Goal: Transaction & Acquisition: Purchase product/service

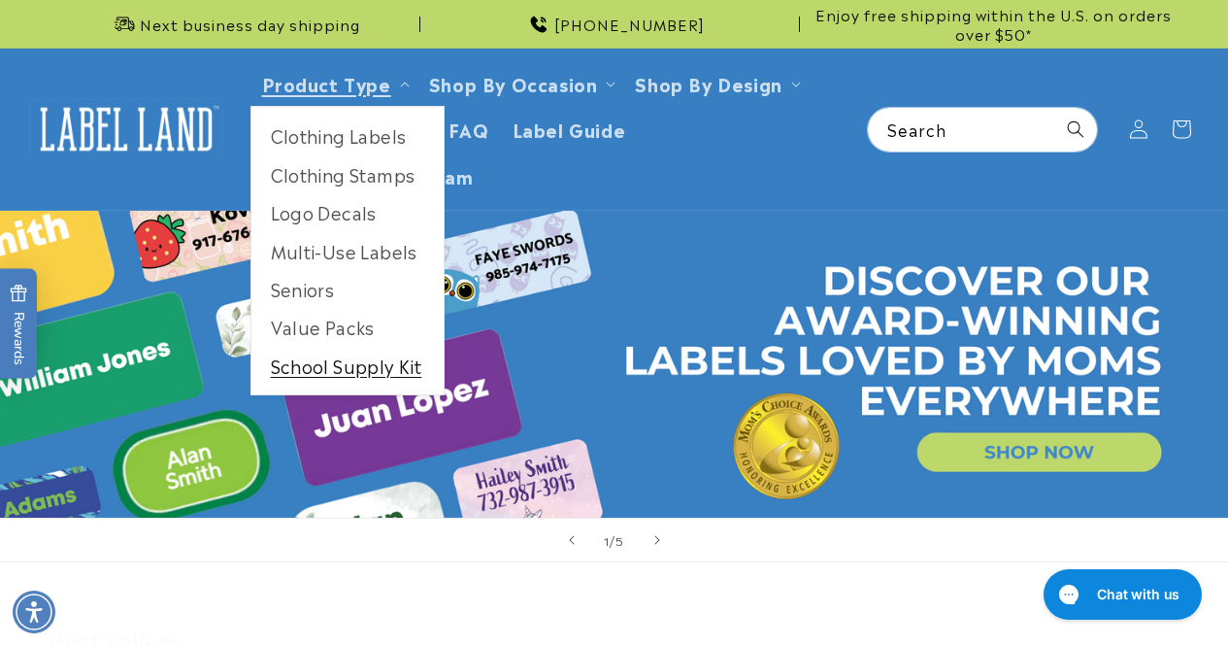
click at [366, 358] on link "School Supply Kit" at bounding box center [347, 366] width 192 height 38
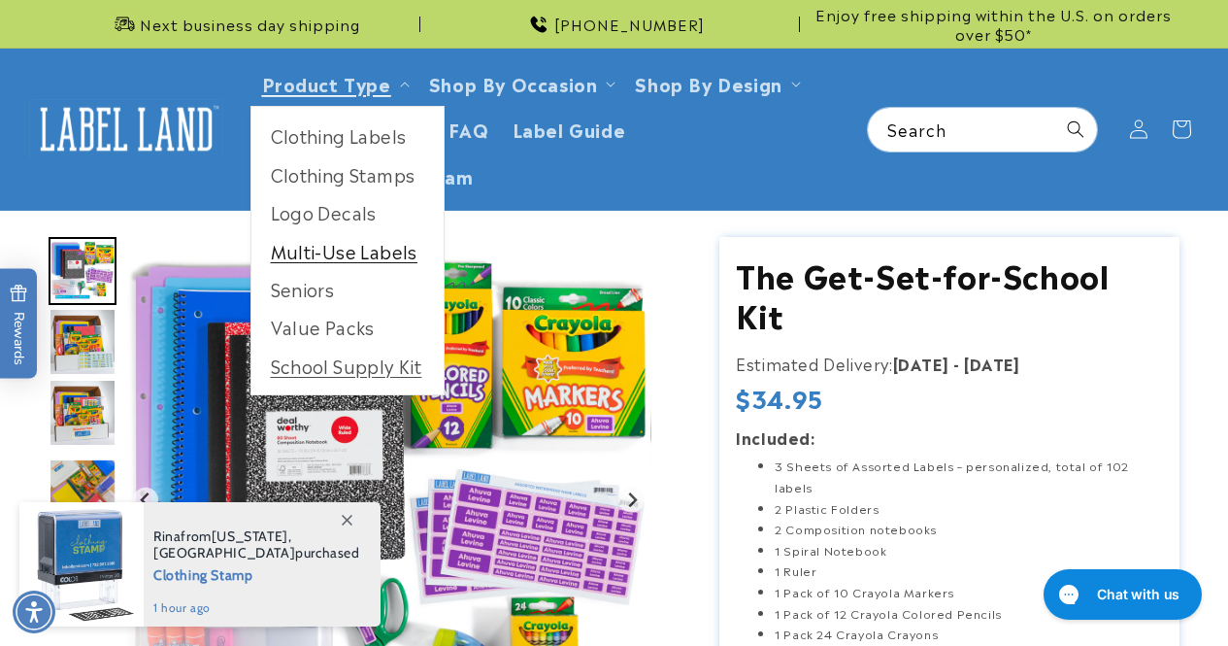
click at [362, 240] on link "Multi-Use Labels" at bounding box center [347, 251] width 192 height 38
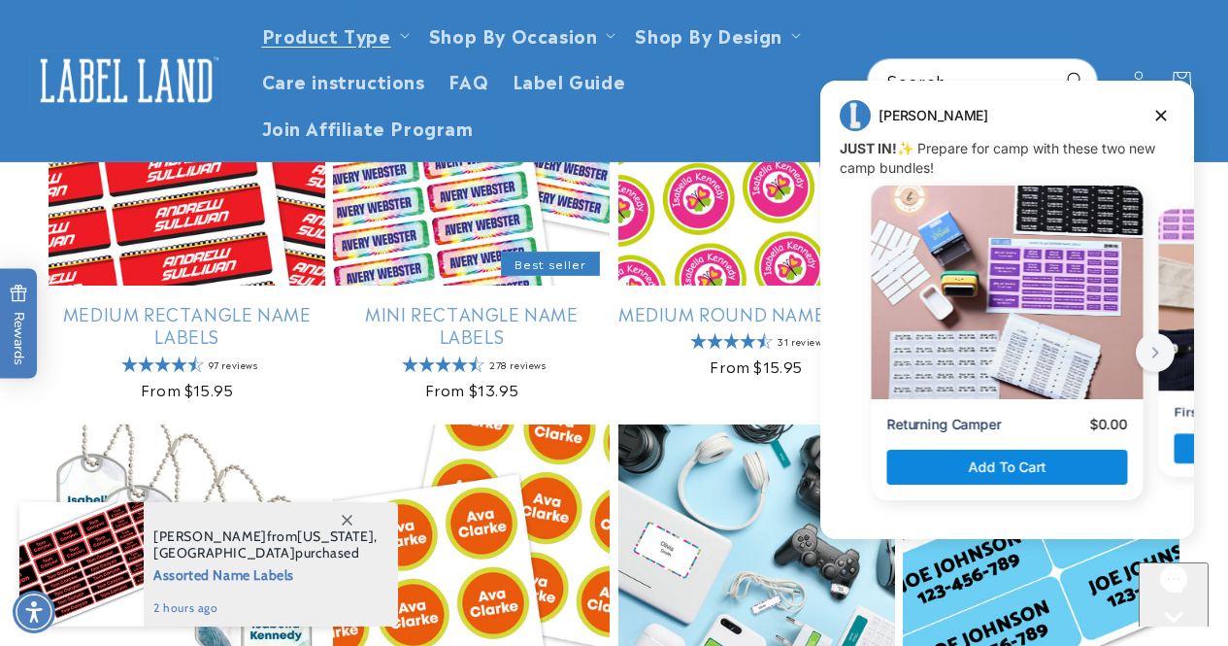
scroll to position [1165, 0]
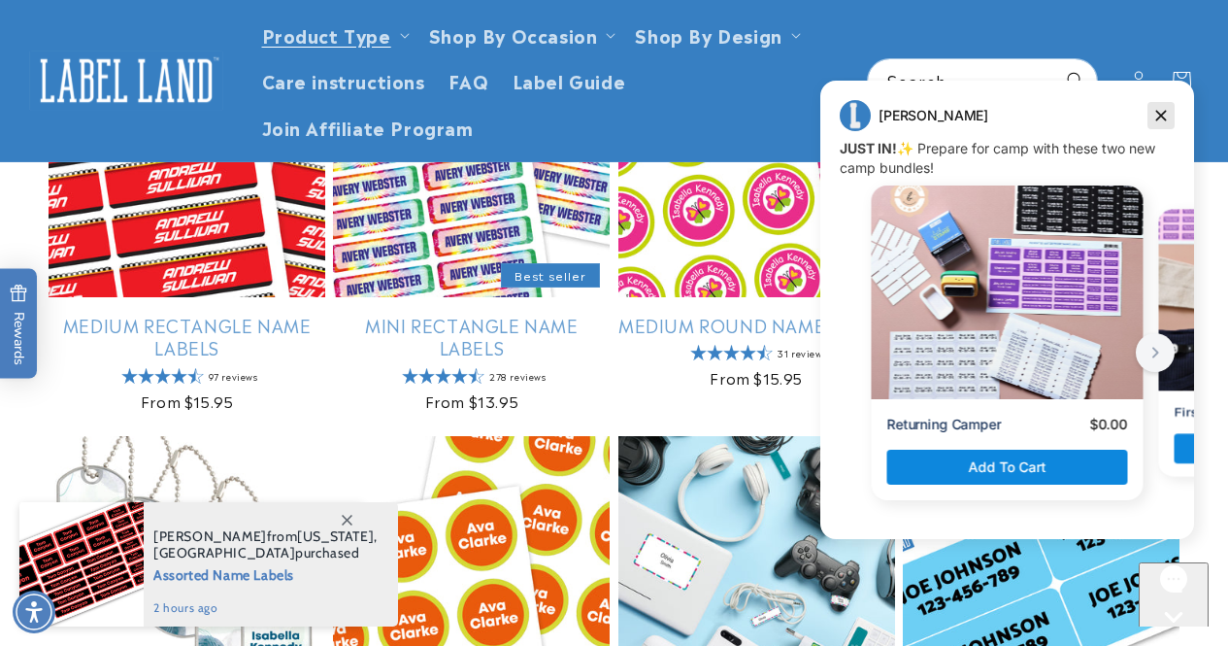
click at [1160, 110] on icon "Dismiss campaign" at bounding box center [1161, 115] width 19 height 23
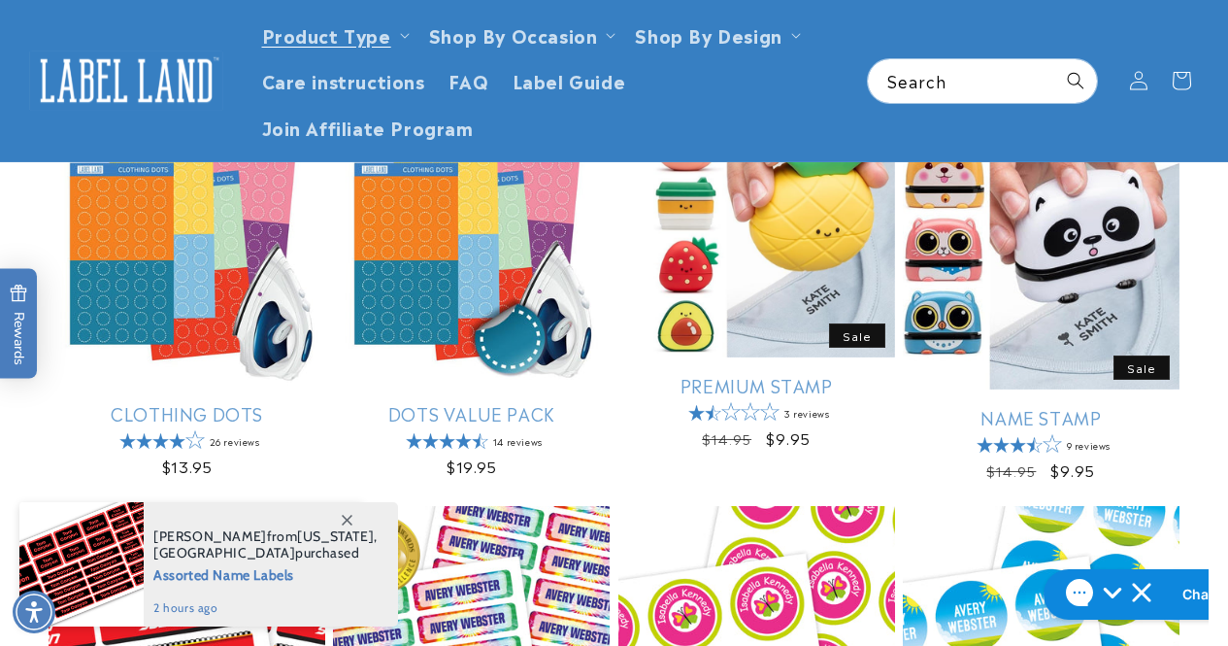
scroll to position [0, 0]
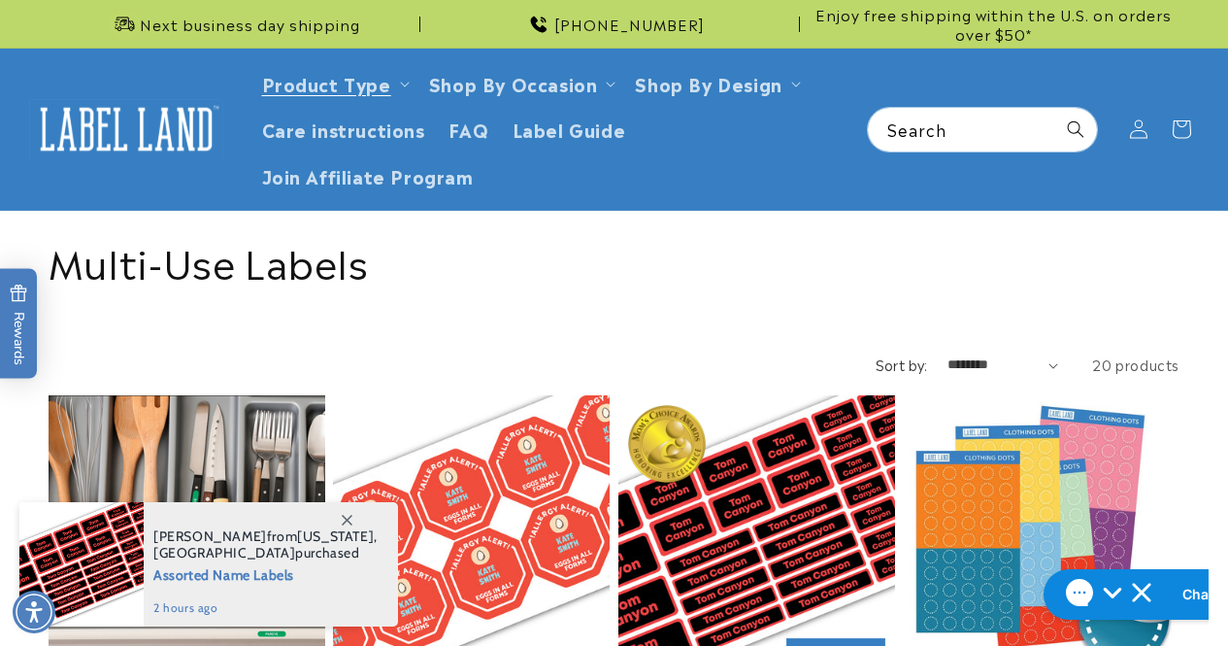
click at [345, 515] on icon at bounding box center [347, 520] width 11 height 11
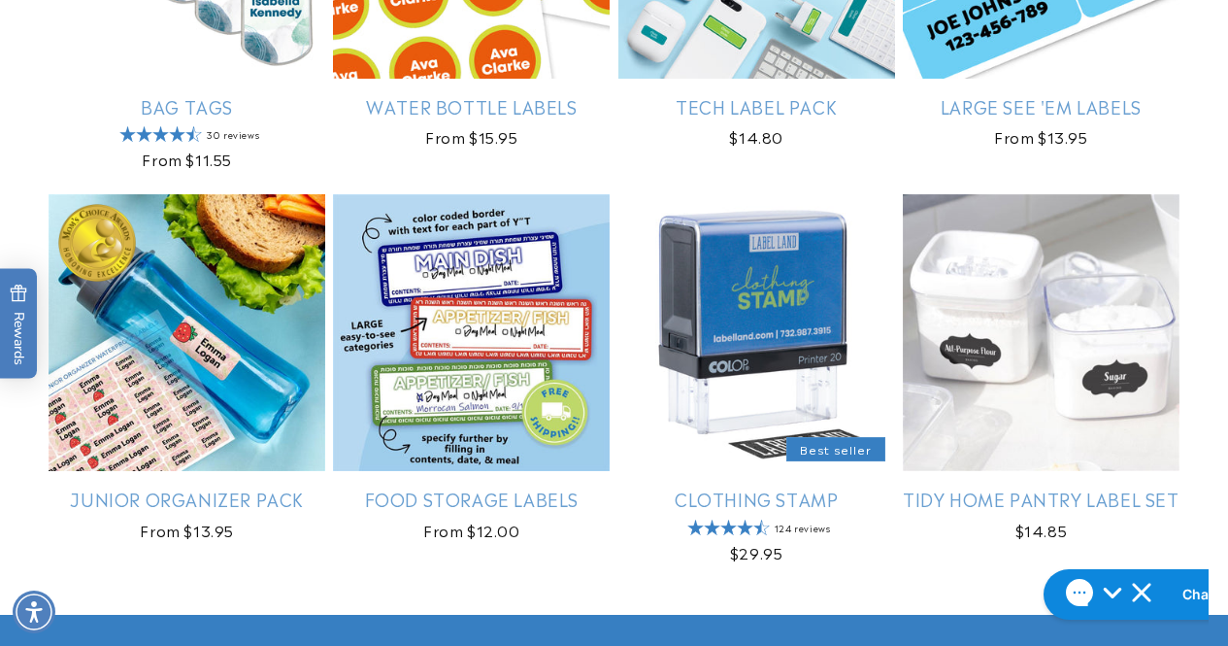
scroll to position [1845, 0]
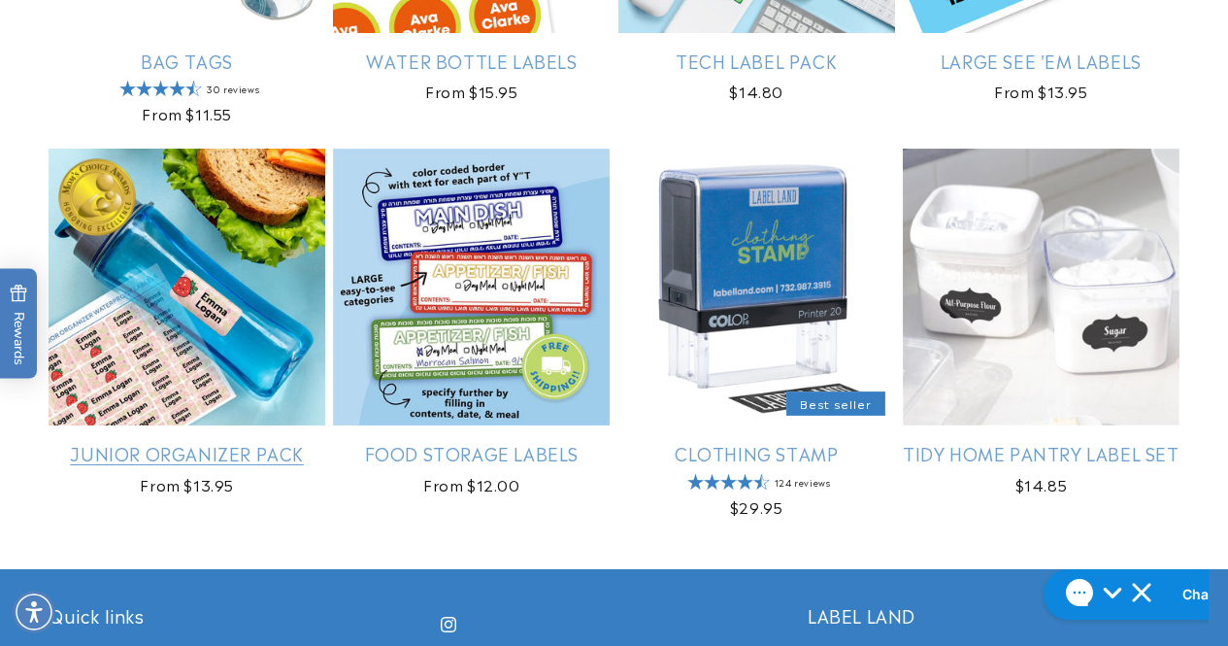
click at [236, 442] on link "Junior Organizer Pack" at bounding box center [187, 453] width 277 height 22
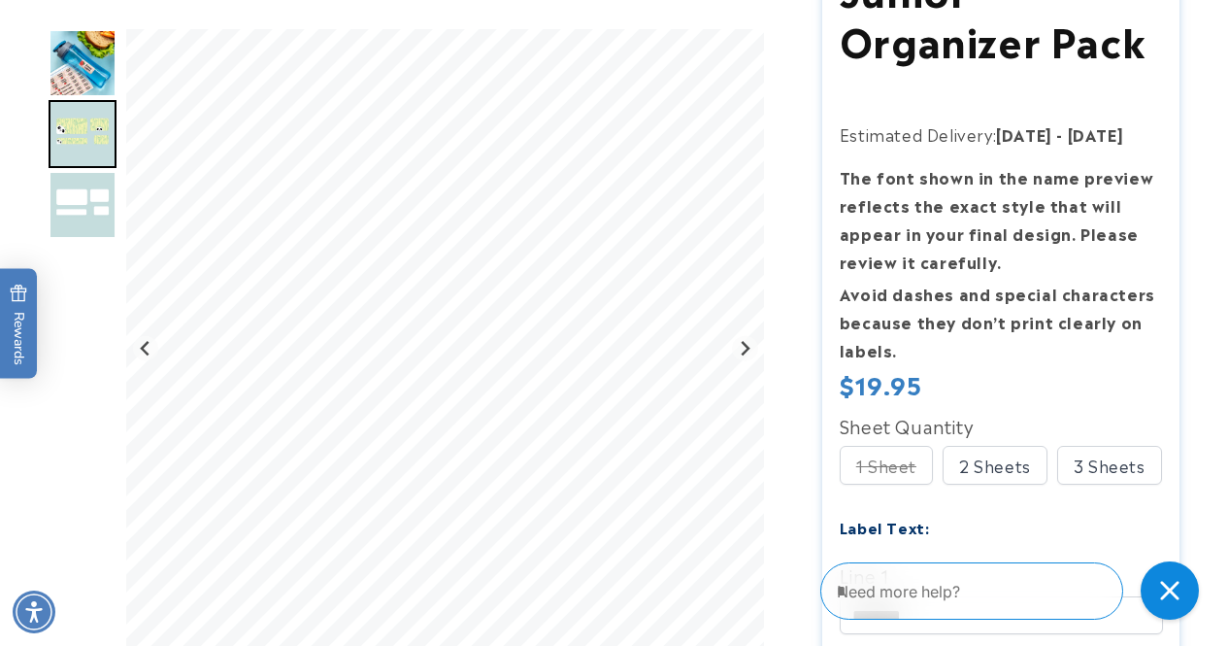
click at [83, 62] on img "Go to slide 1" at bounding box center [83, 63] width 68 height 68
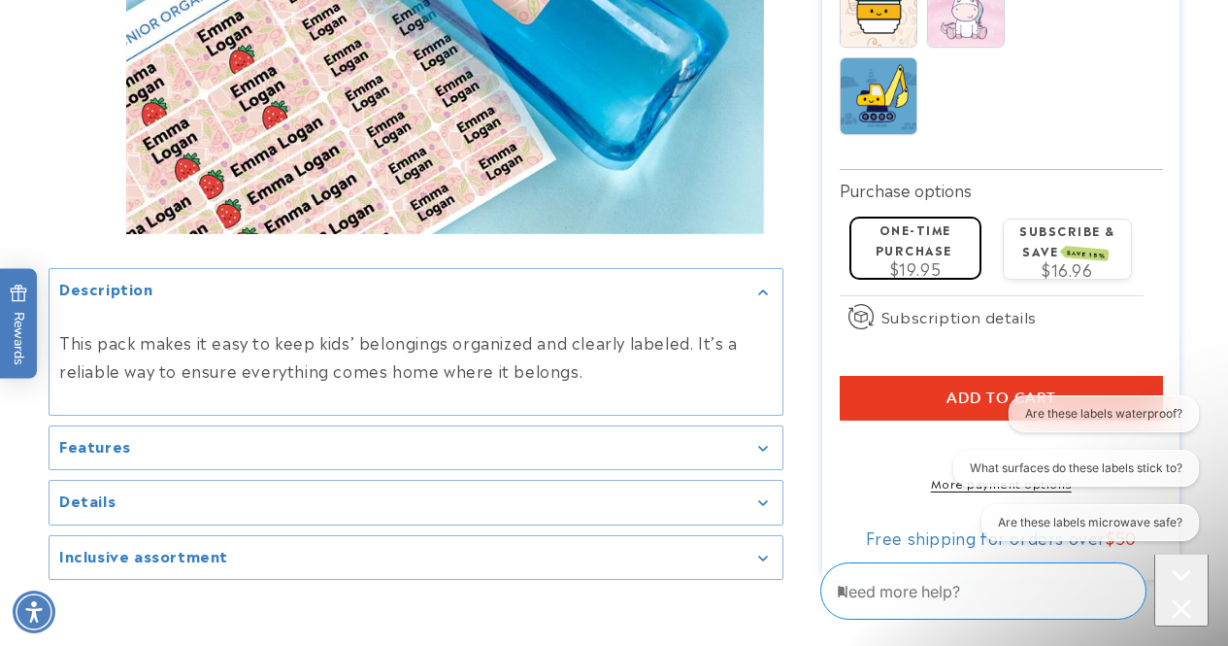
scroll to position [1554, 0]
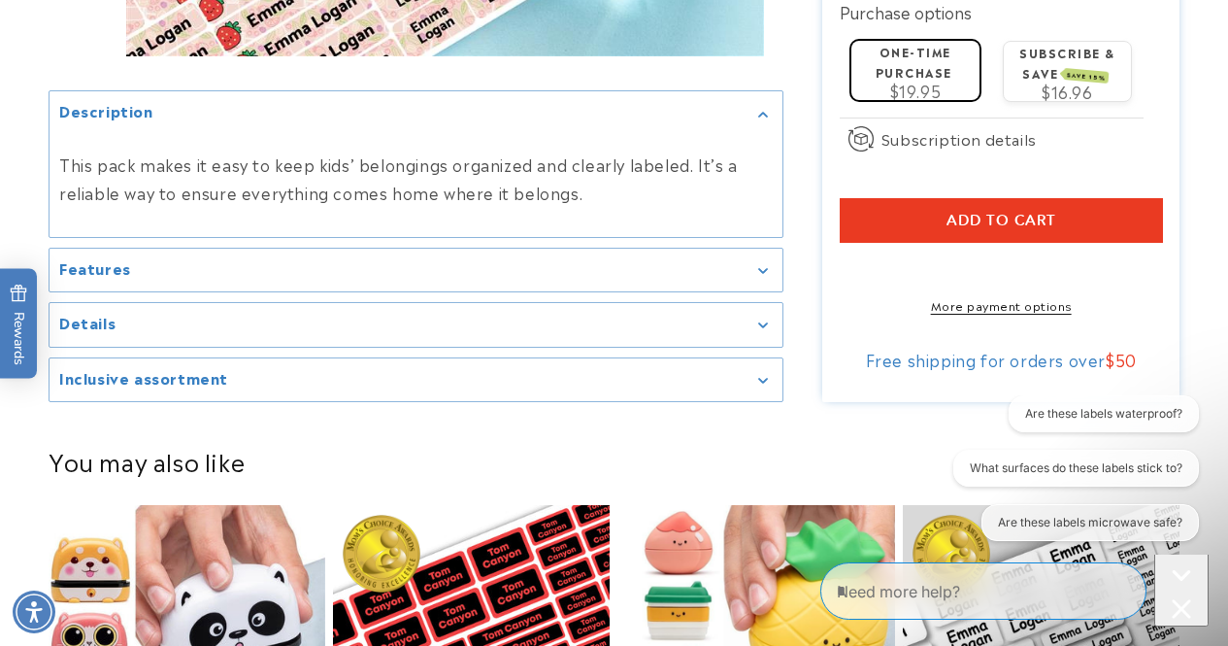
click at [627, 277] on div "Features" at bounding box center [416, 269] width 714 height 15
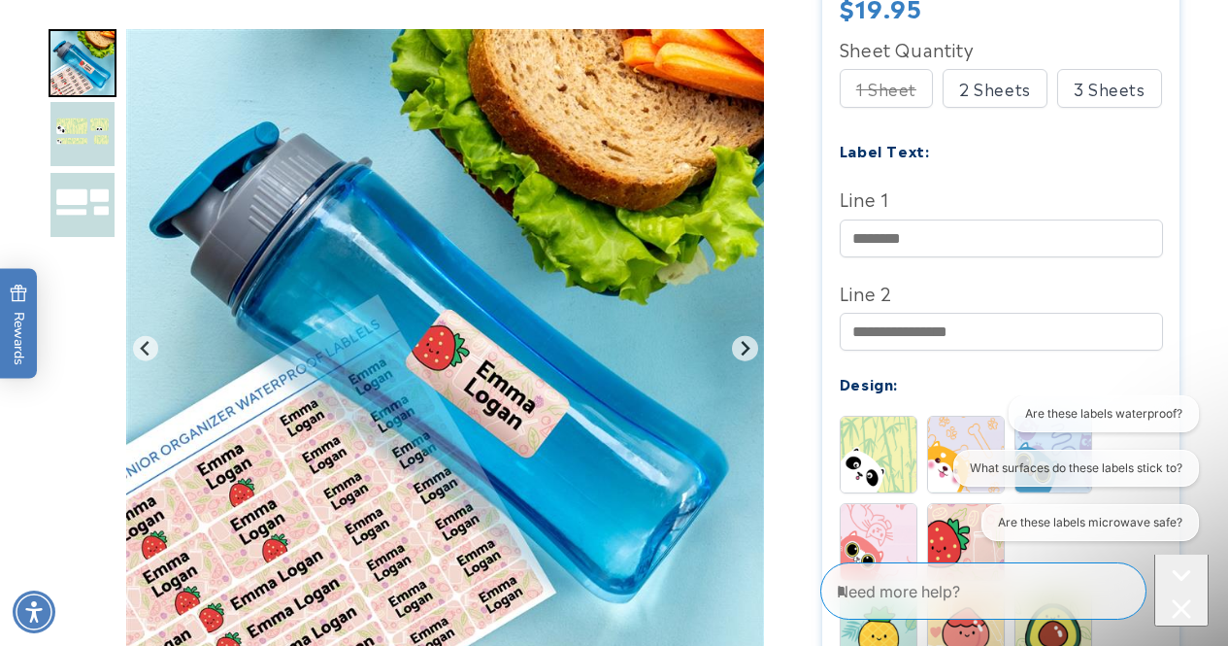
scroll to position [777, 0]
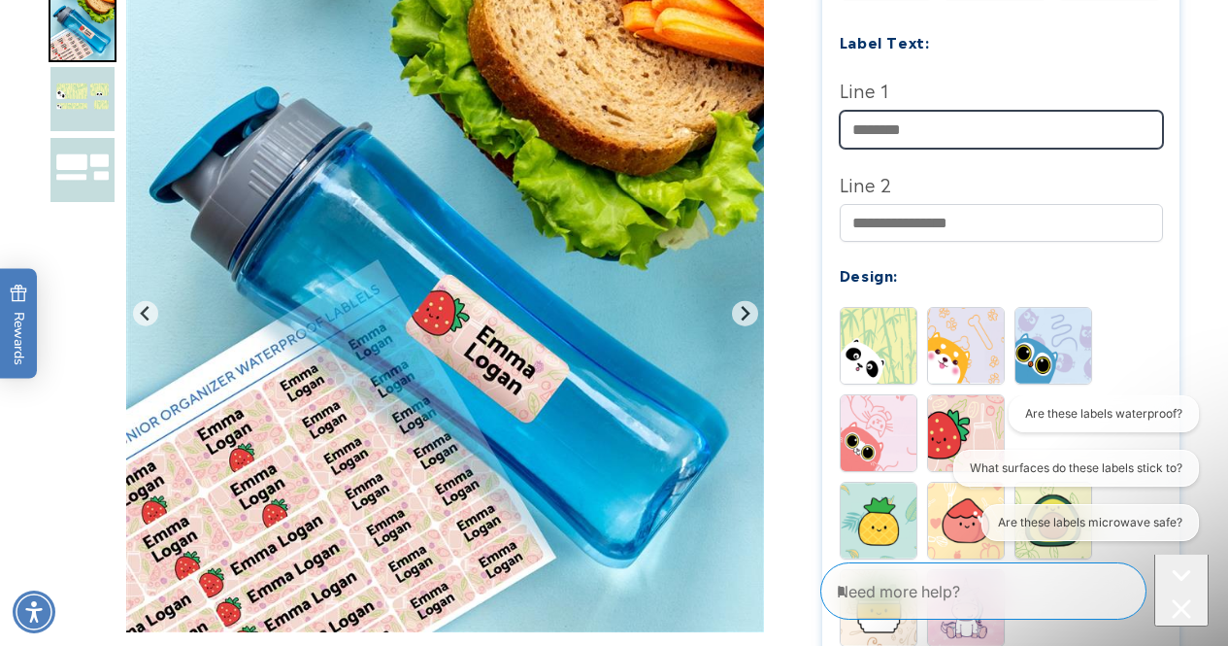
click at [978, 124] on input "Line 1" at bounding box center [1001, 130] width 323 height 38
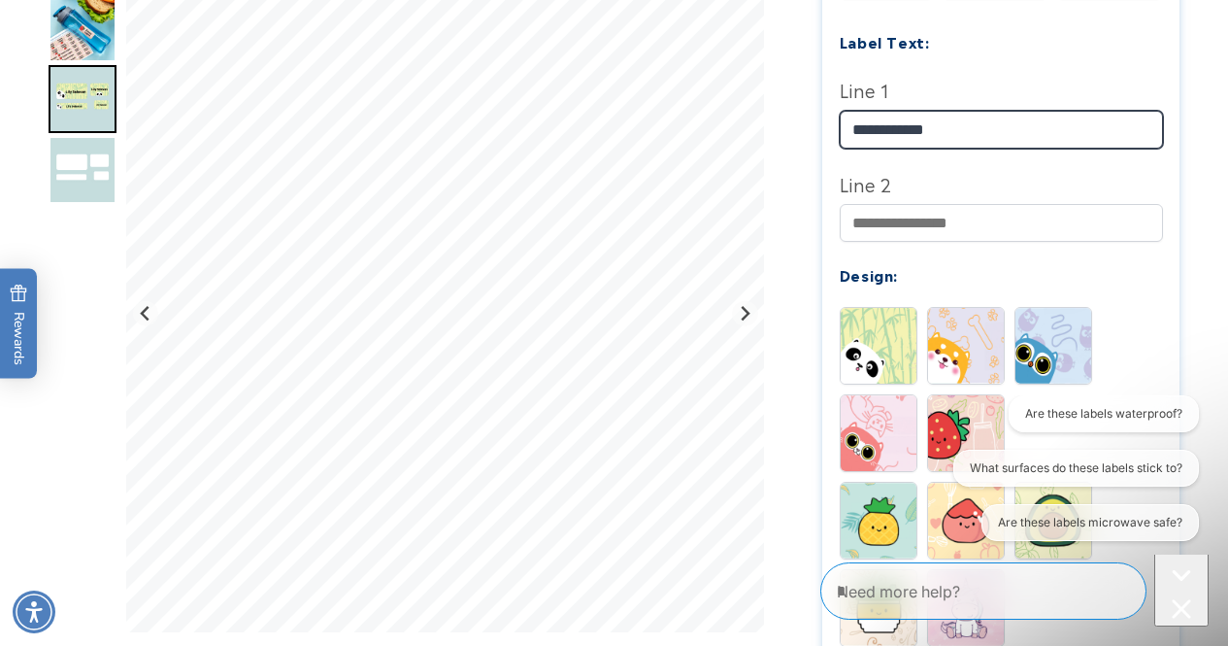
type input "**********"
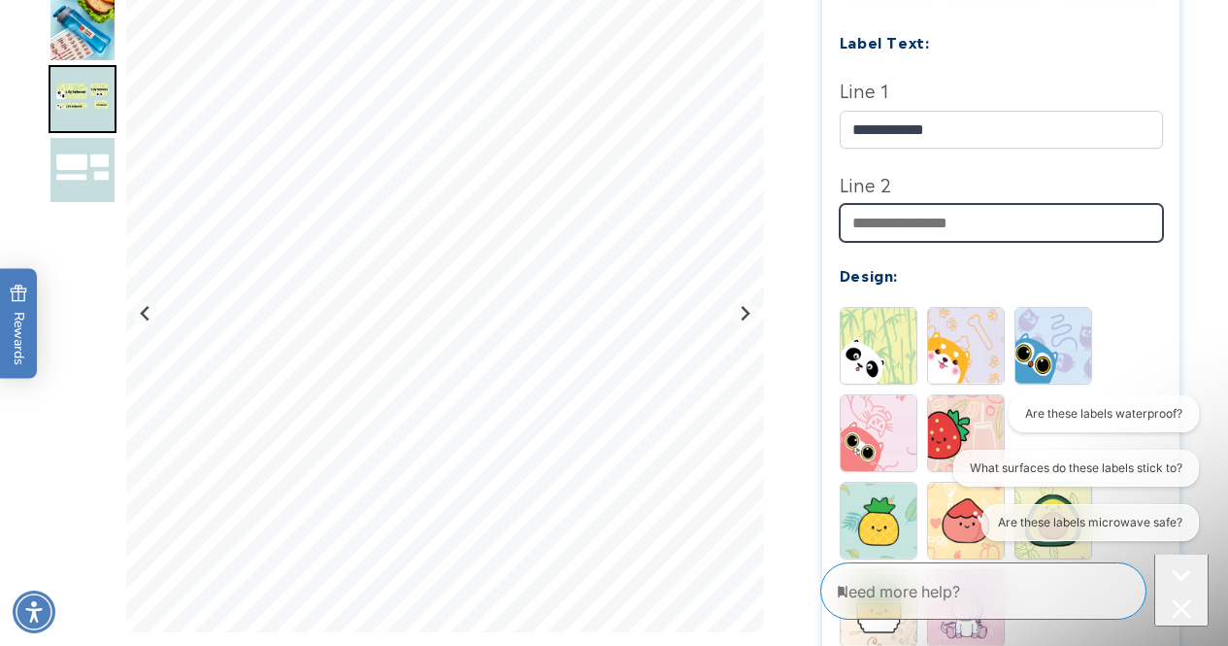
click at [918, 215] on input "Line 2" at bounding box center [1001, 223] width 323 height 38
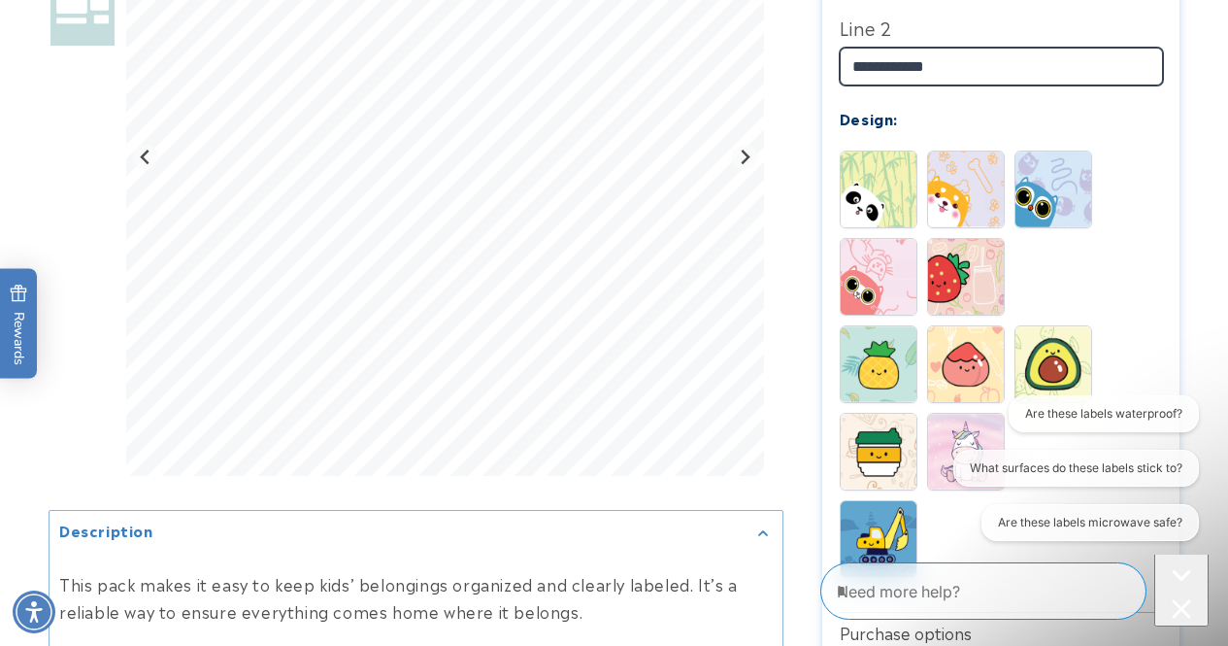
scroll to position [971, 0]
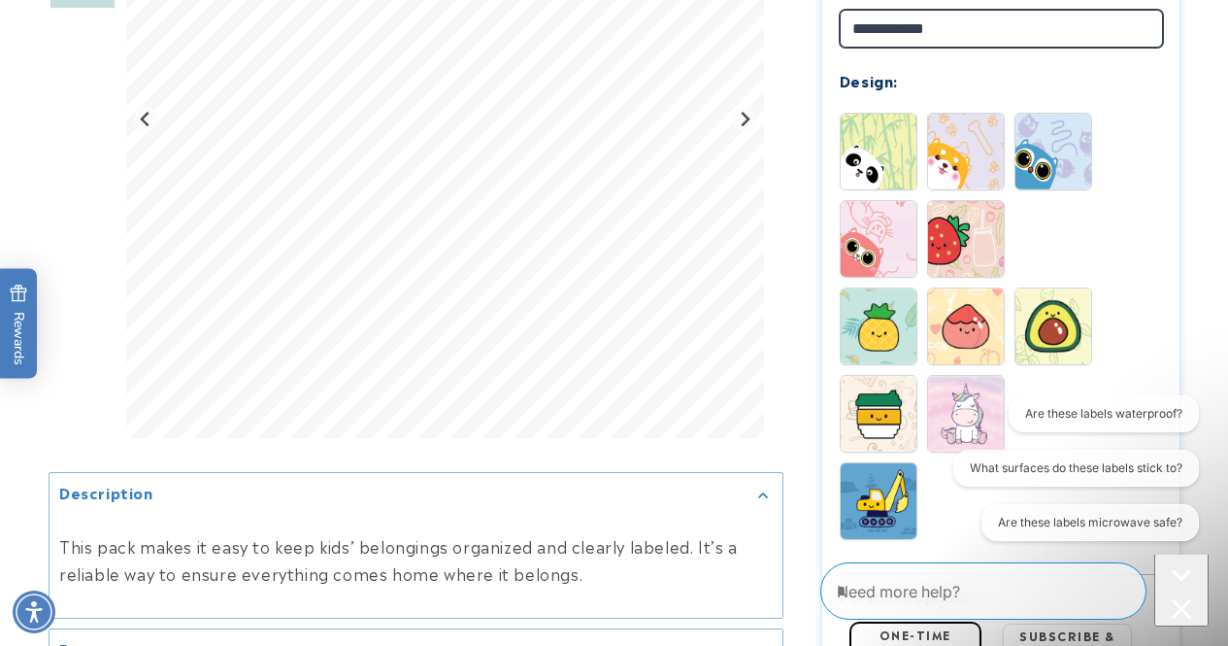
type input "**********"
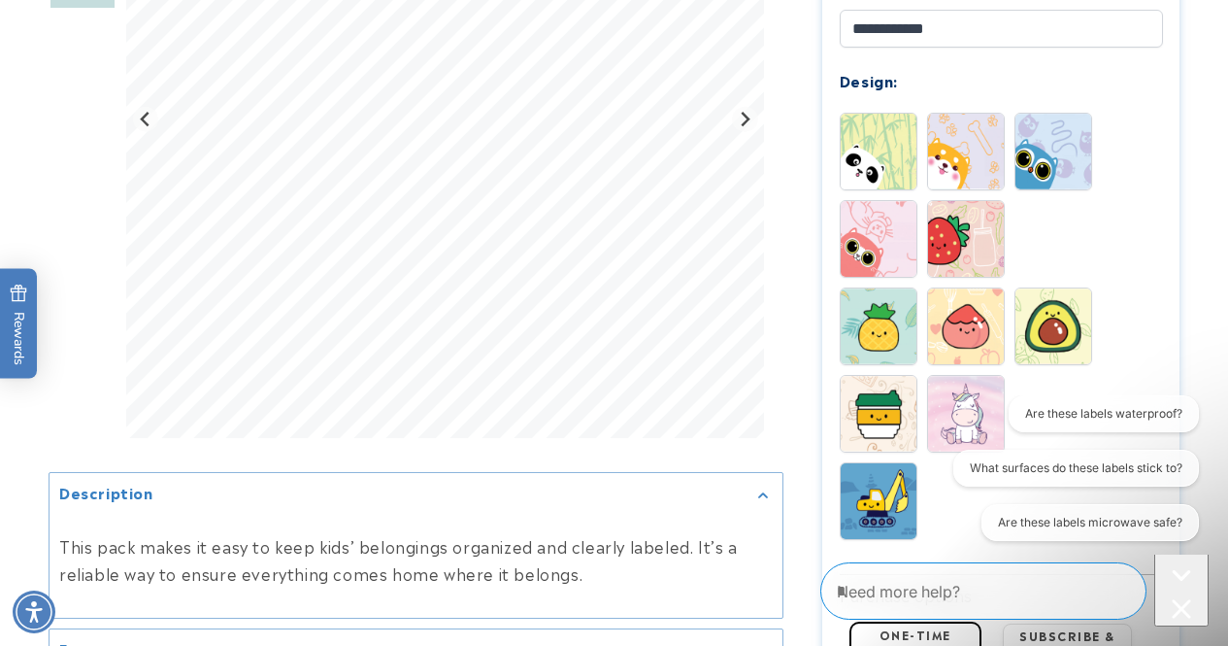
click at [980, 262] on img at bounding box center [966, 239] width 76 height 76
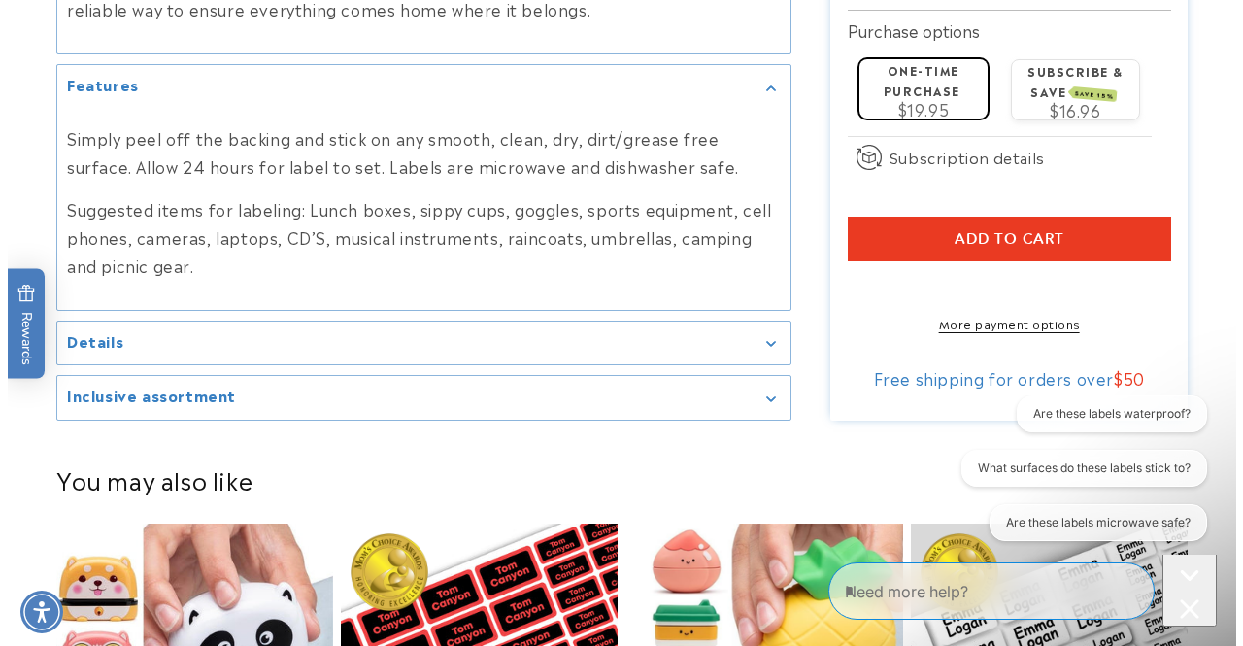
scroll to position [1554, 0]
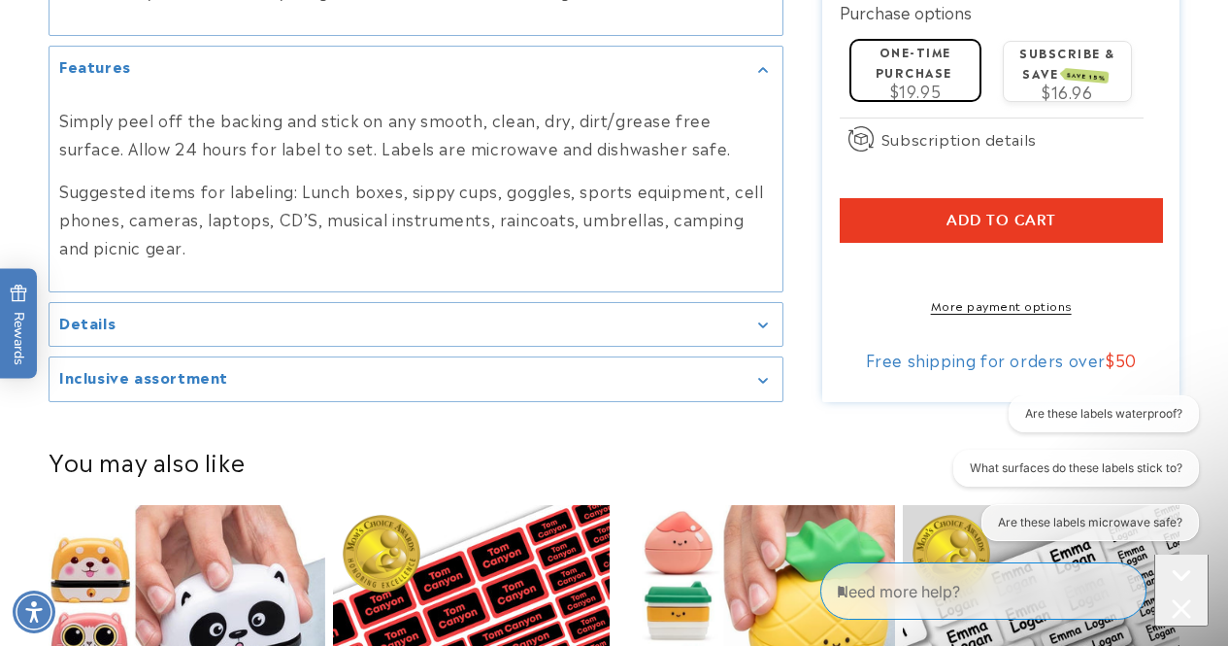
click at [982, 228] on span "Add to cart" at bounding box center [1002, 220] width 110 height 17
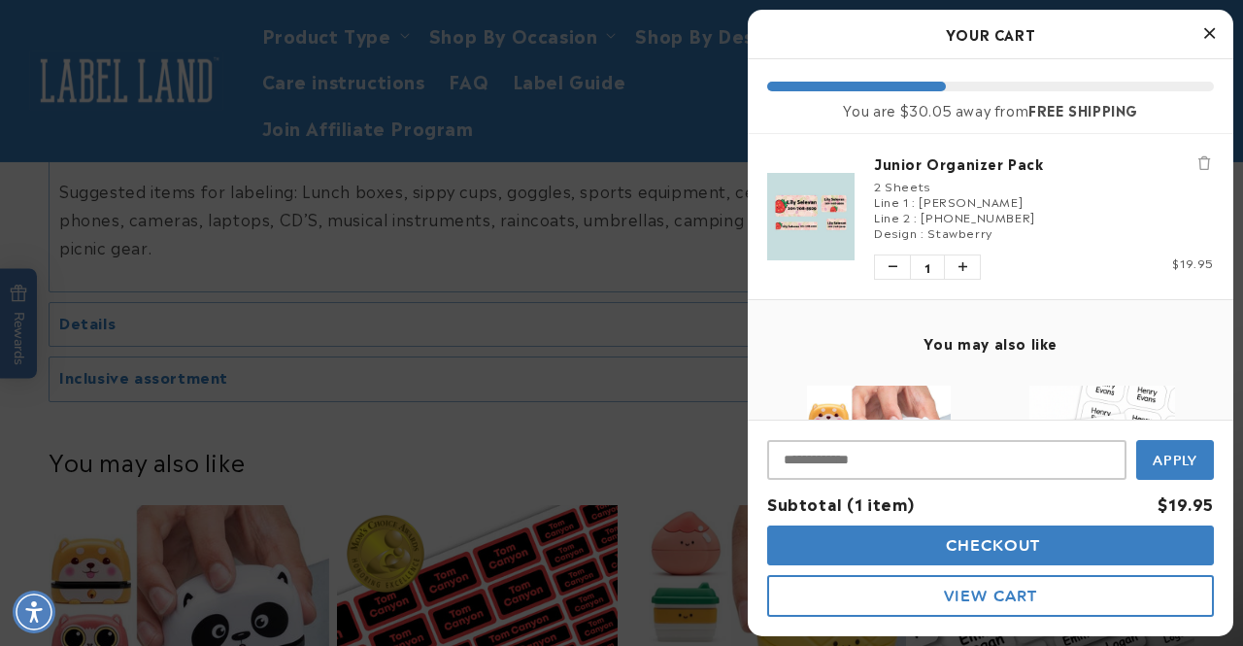
click at [1017, 553] on span "Checkout" at bounding box center [991, 545] width 100 height 18
